Goal: Transaction & Acquisition: Purchase product/service

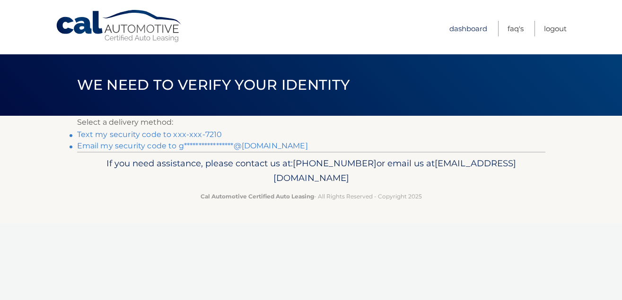
click at [461, 26] on link "Dashboard" at bounding box center [468, 29] width 38 height 16
click at [472, 30] on link "Dashboard" at bounding box center [468, 29] width 38 height 16
click at [176, 134] on link "Text my security code to xxx-xxx-7210" at bounding box center [149, 134] width 145 height 9
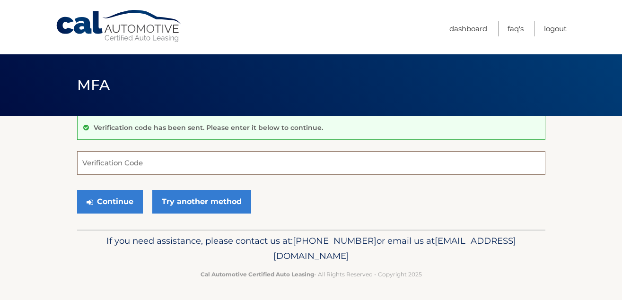
click at [139, 158] on input "Verification Code" at bounding box center [311, 163] width 468 height 24
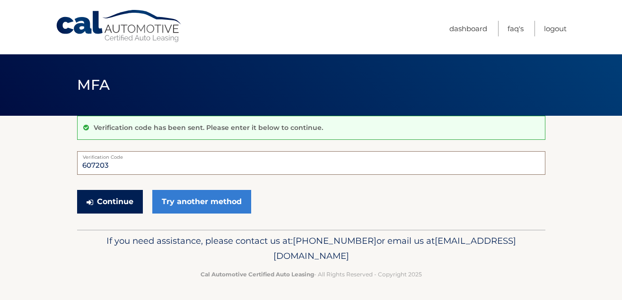
type input "607203"
click at [116, 199] on button "Continue" at bounding box center [110, 202] width 66 height 24
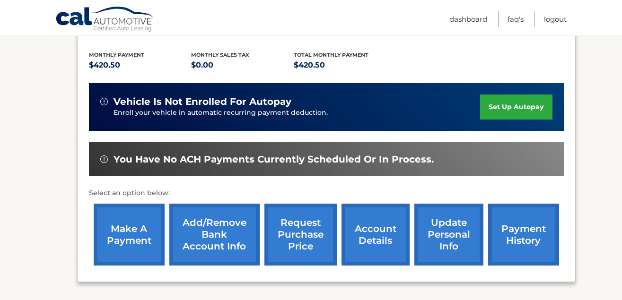
scroll to position [193, 0]
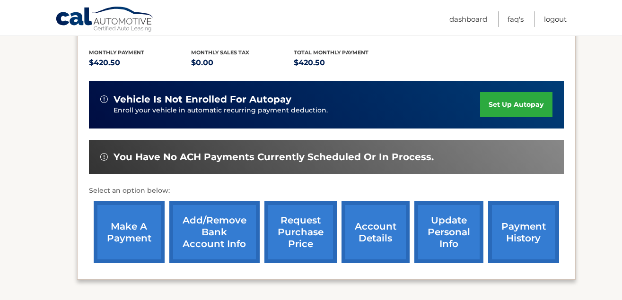
click at [147, 236] on link "make a payment" at bounding box center [129, 233] width 71 height 62
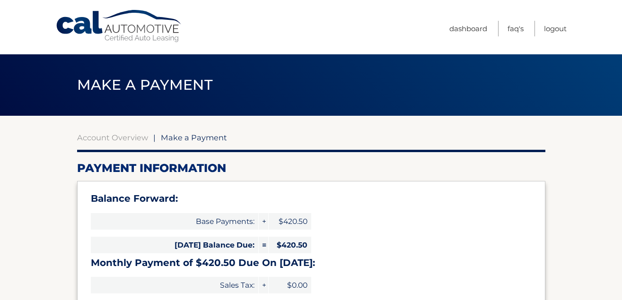
select select "M2M2YjNiNjgtMmVkNi00ZTQxLTg5NmYtMTQ0MjYyYTI0OWU2"
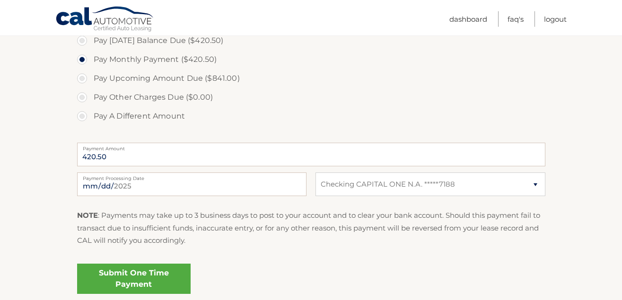
scroll to position [346, 0]
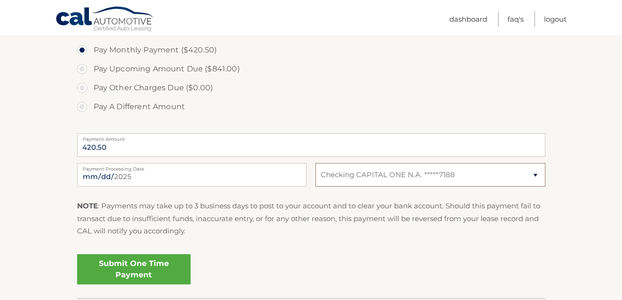
click option "Checking CAPITAL ONE N.A. *****7188" at bounding box center [0, 0] width 0 height 0
click at [114, 263] on link "Submit One Time Payment" at bounding box center [134, 269] width 114 height 30
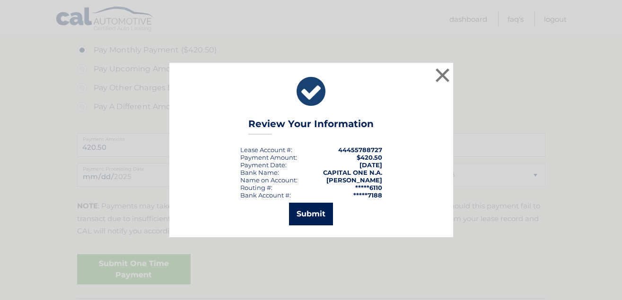
click at [314, 214] on button "Submit" at bounding box center [311, 214] width 44 height 23
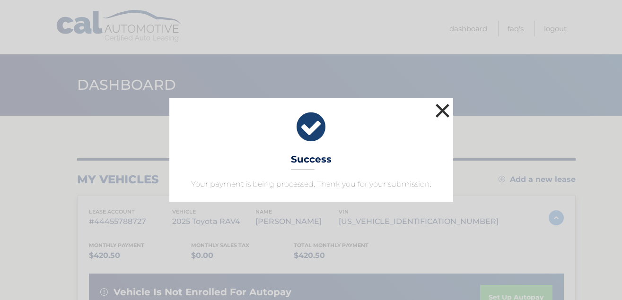
click at [441, 112] on button "×" at bounding box center [442, 110] width 19 height 19
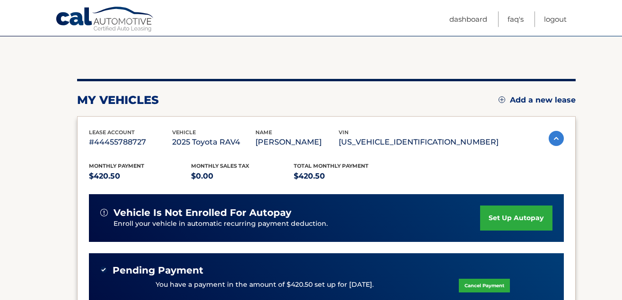
scroll to position [88, 0]
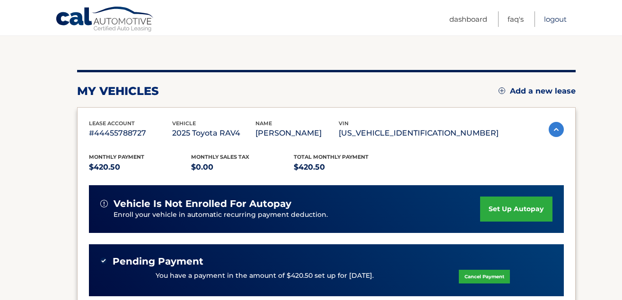
click at [556, 19] on link "Logout" at bounding box center [555, 19] width 23 height 16
